Goal: Task Accomplishment & Management: Manage account settings

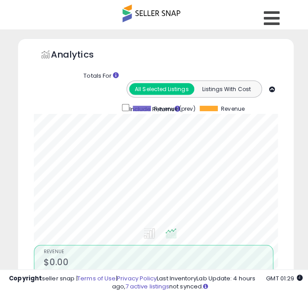
scroll to position [59, 0]
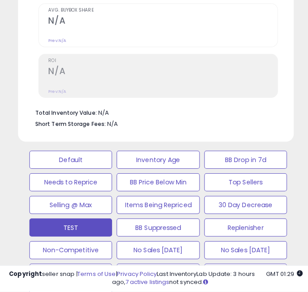
scroll to position [174, 254]
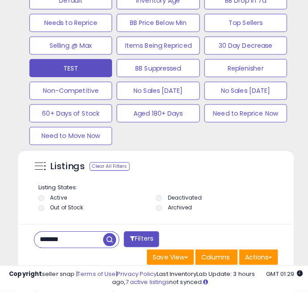
click at [63, 240] on input "*******" at bounding box center [68, 241] width 68 height 16
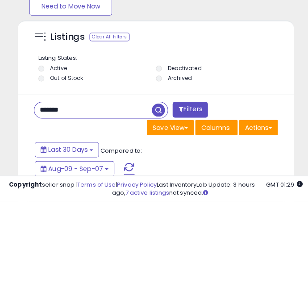
scroll to position [633, 0]
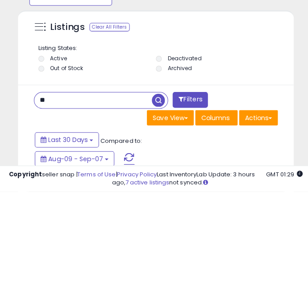
type input "*"
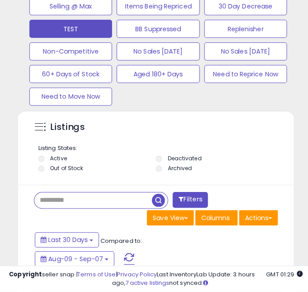
click at [160, 199] on span "button" at bounding box center [156, 201] width 13 height 13
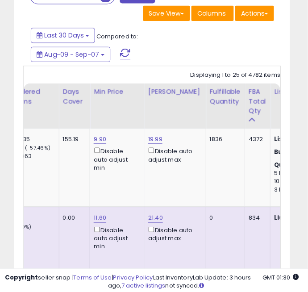
scroll to position [0, 397]
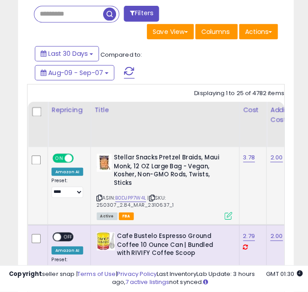
click at [227, 216] on icon at bounding box center [226, 217] width 8 height 8
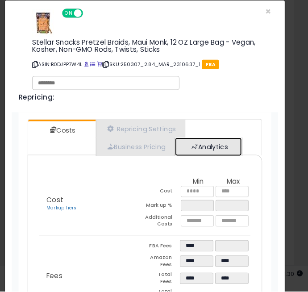
click at [232, 155] on link "Analytics" at bounding box center [206, 149] width 66 height 18
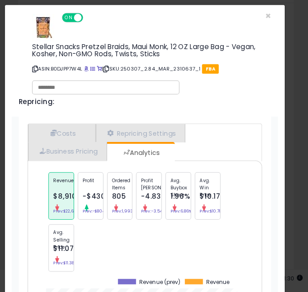
click at [265, 19] on div "Repricing: ON OFF" at bounding box center [142, 16] width 249 height 13
click at [267, 16] on div "Repricing: ON OFF" at bounding box center [142, 16] width 249 height 13
click at [265, 11] on div "Repricing: ON OFF" at bounding box center [142, 16] width 249 height 13
click at [296, 50] on div "× Close Stellar Snacks Pretzel Braids, Maui Monk, 12 OZ Large Bag - Vegan, Kosh…" at bounding box center [154, 146] width 308 height 292
